Goal: Task Accomplishment & Management: Complete application form

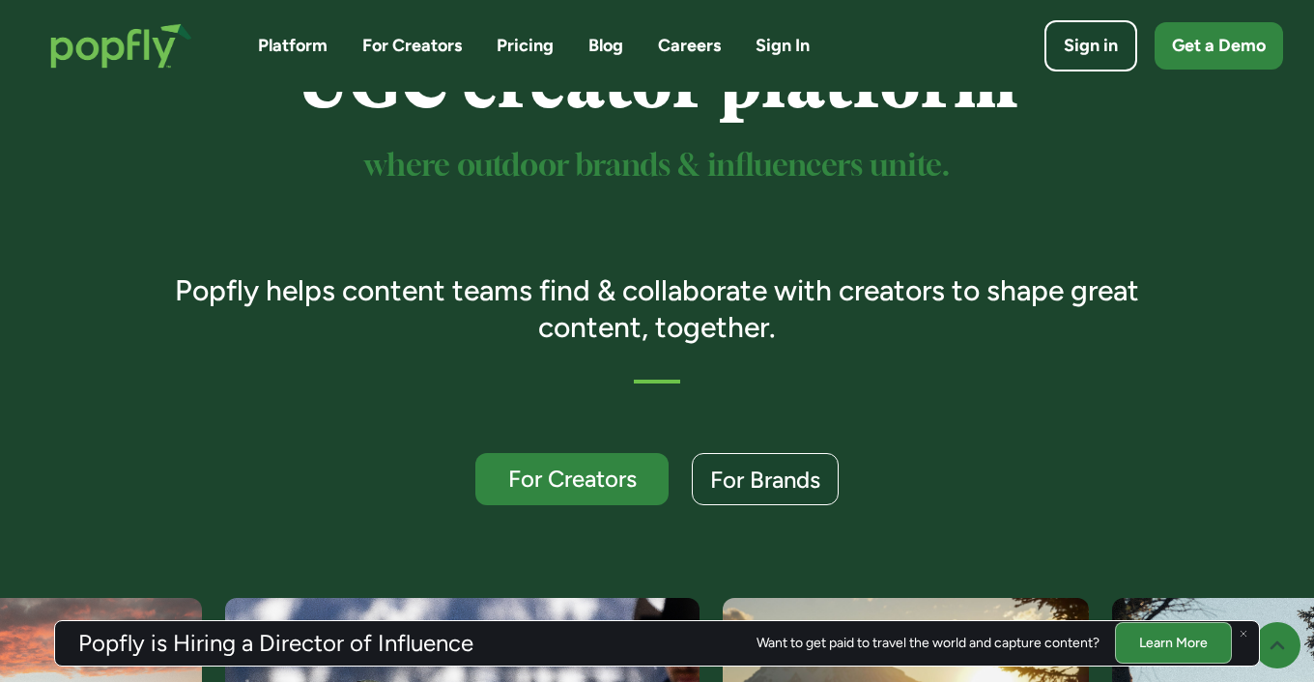
scroll to position [219, 0]
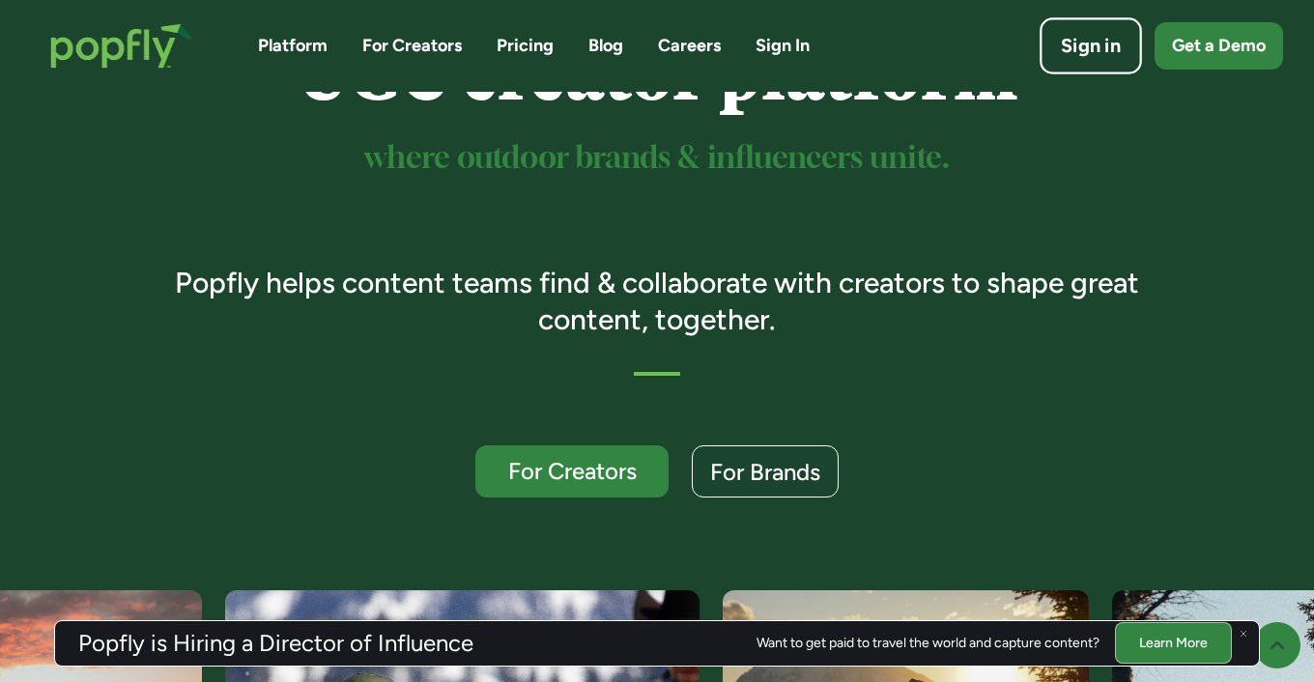
click at [1072, 44] on div "Sign in" at bounding box center [1091, 46] width 60 height 27
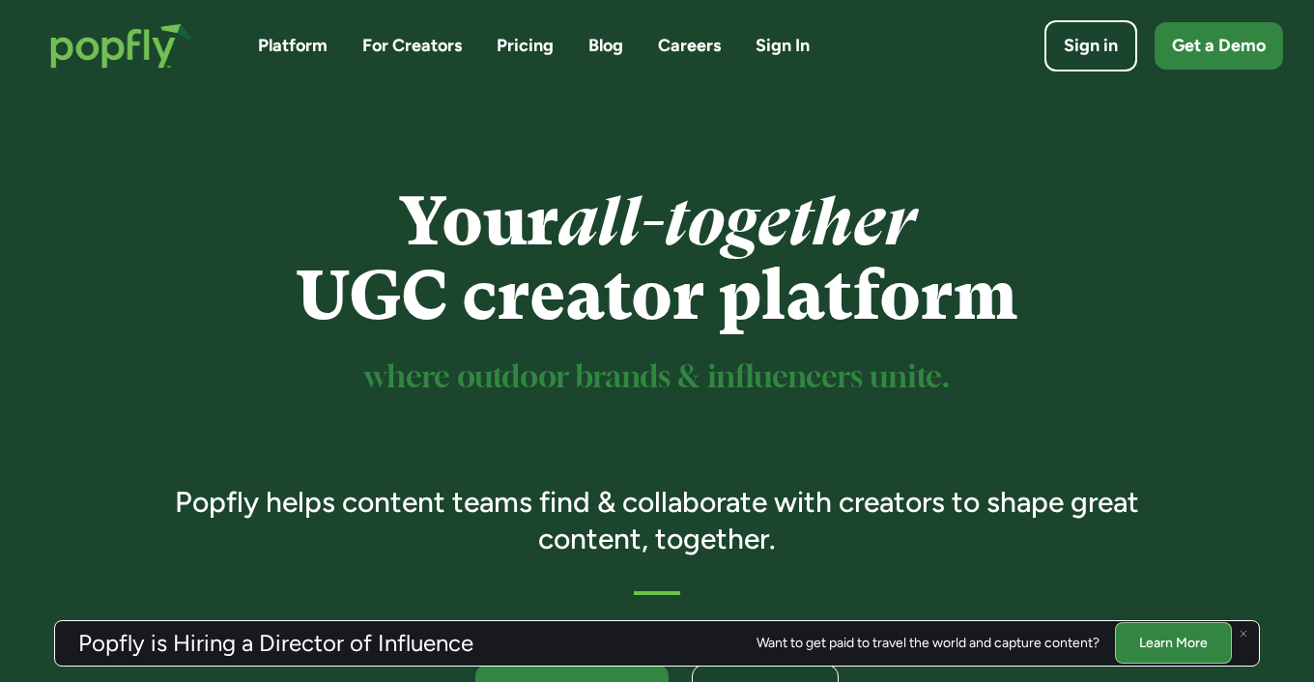
click at [425, 42] on link "For Creators" at bounding box center [412, 46] width 100 height 24
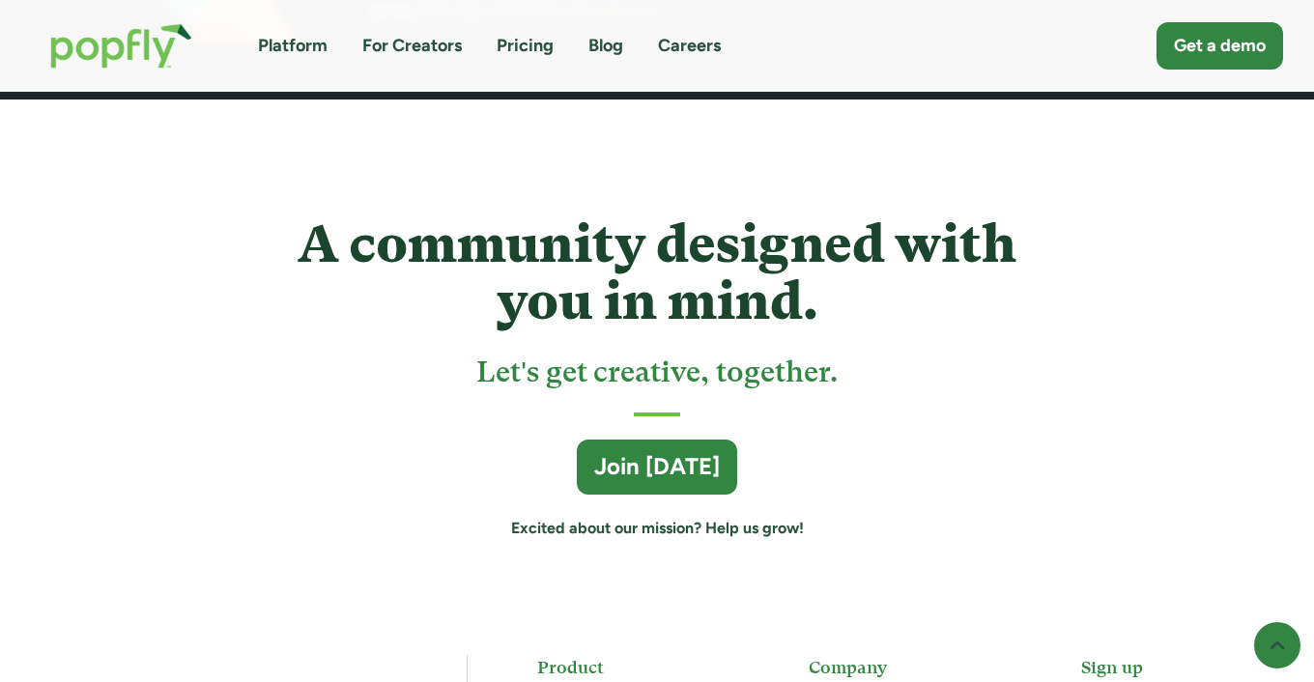
scroll to position [5061, 0]
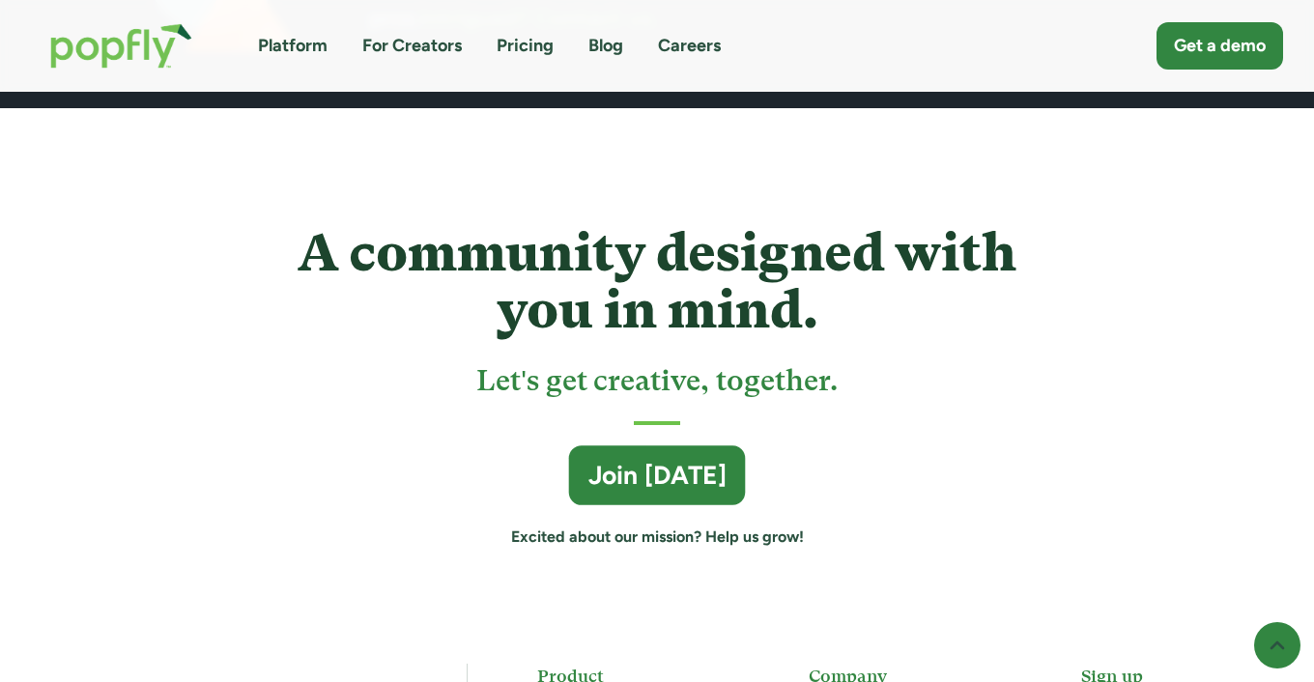
click at [680, 503] on link "Join [DATE]" at bounding box center [657, 475] width 177 height 60
